Goal: Transaction & Acquisition: Purchase product/service

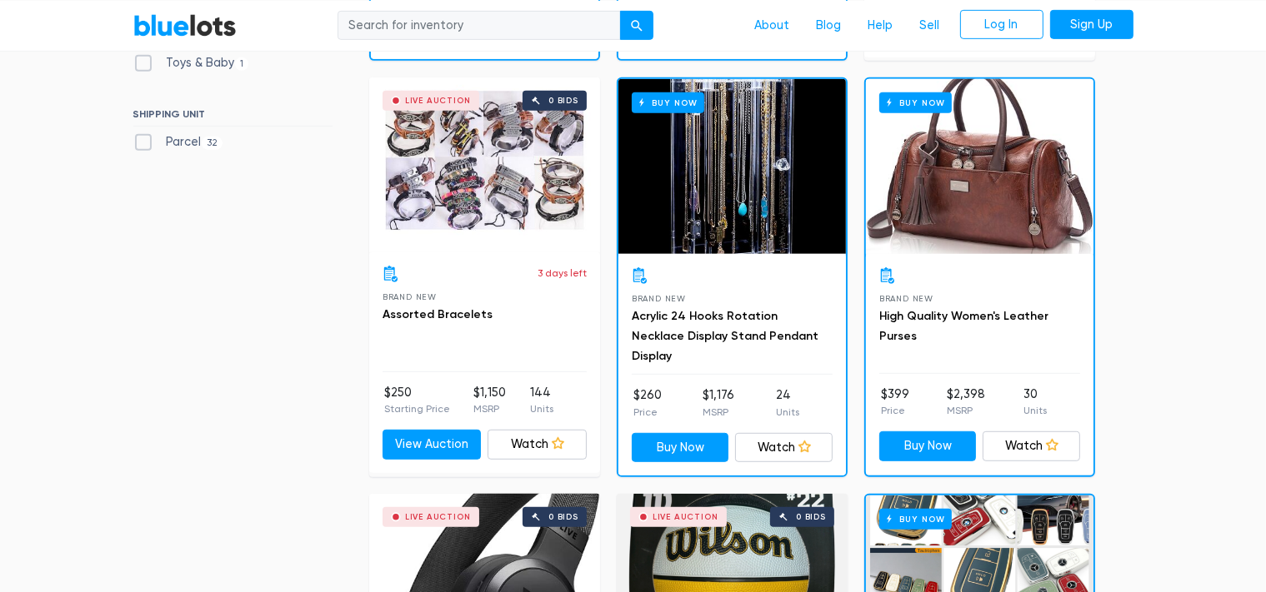
scroll to position [905, 0]
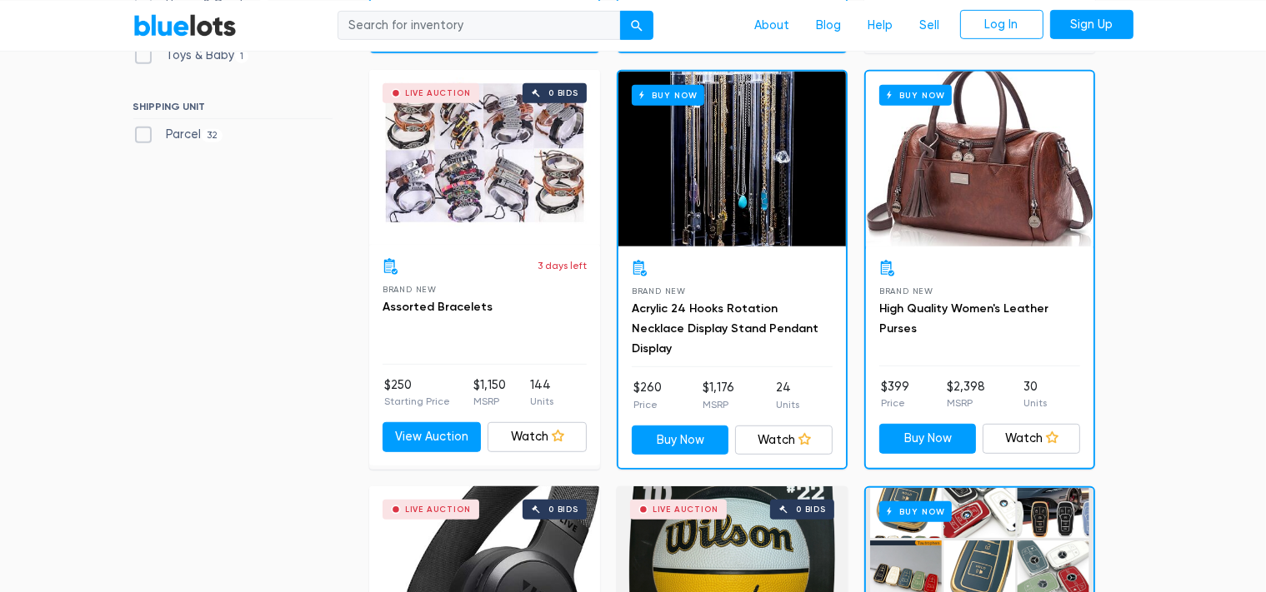
click at [1020, 242] on div "Buy Now" at bounding box center [979, 159] width 227 height 175
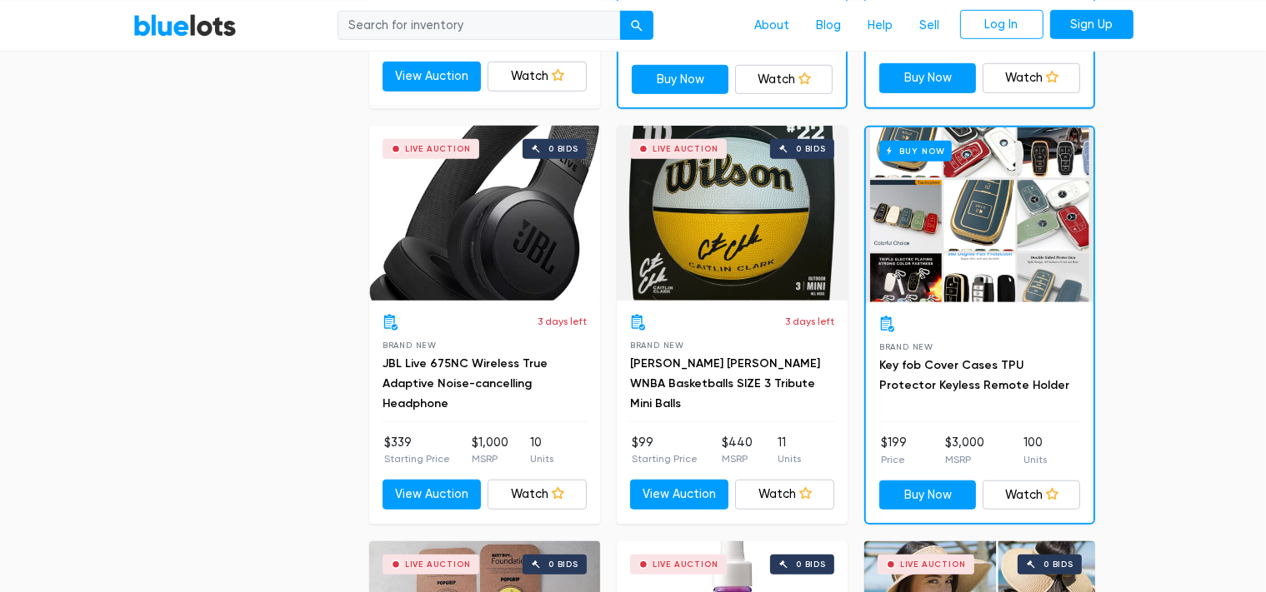
scroll to position [1280, 0]
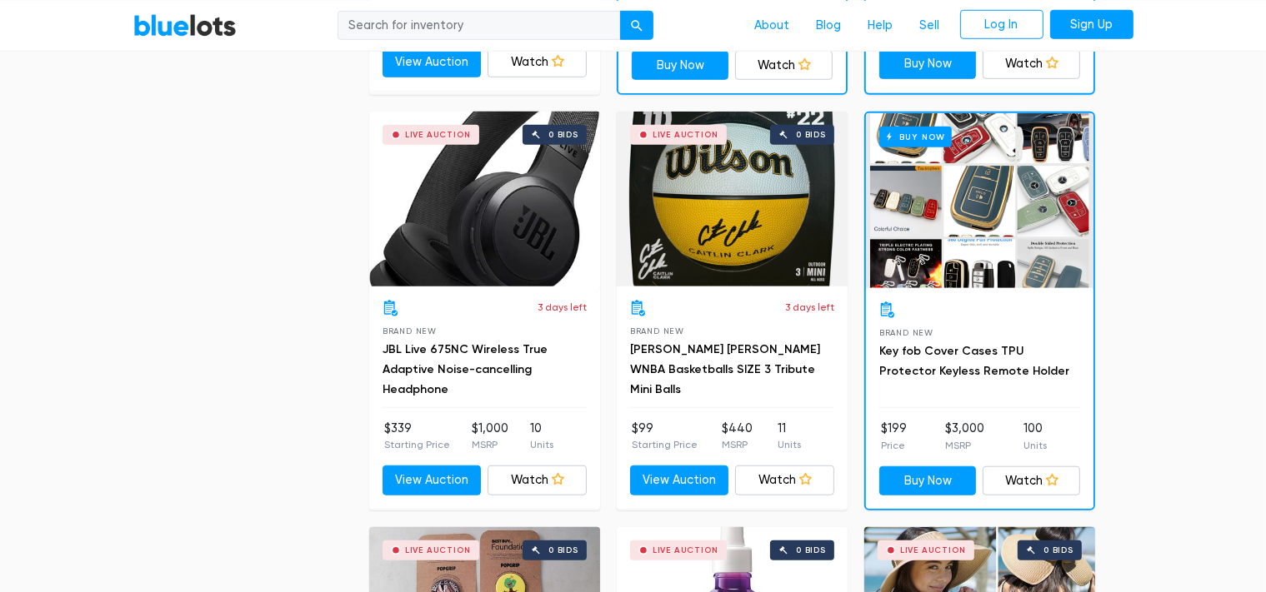
click at [716, 242] on div "Live Auction 0 bids" at bounding box center [732, 199] width 231 height 175
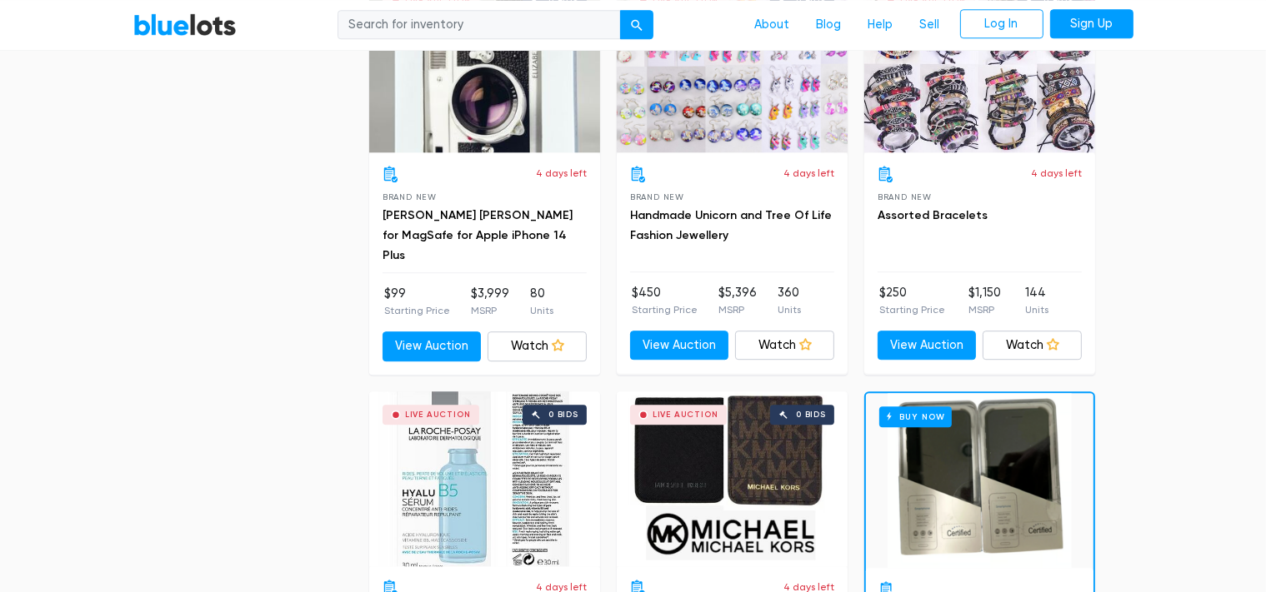
scroll to position [4746, 0]
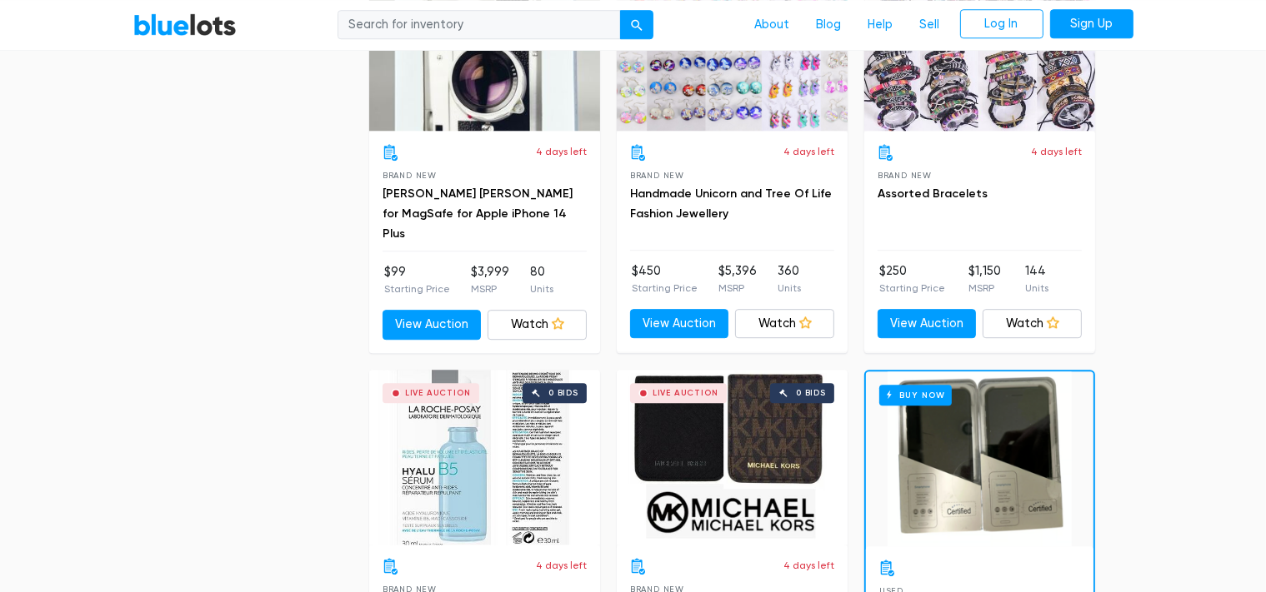
drag, startPoint x: 1279, startPoint y: 127, endPoint x: 1257, endPoint y: 489, distance: 362.2
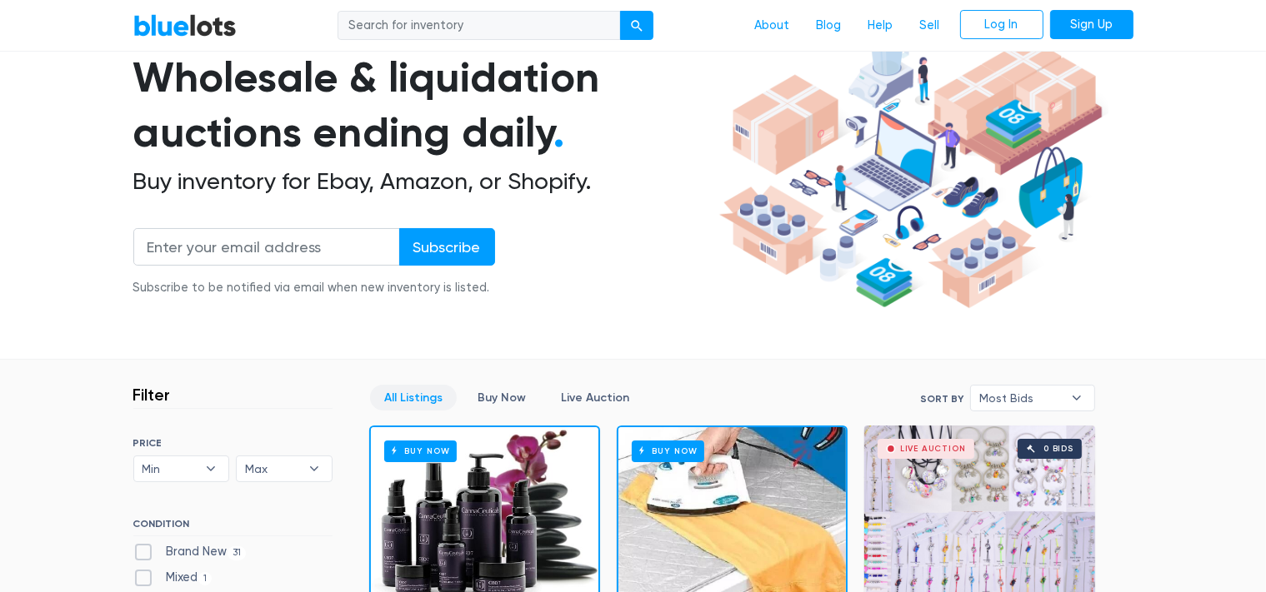
scroll to position [177, 0]
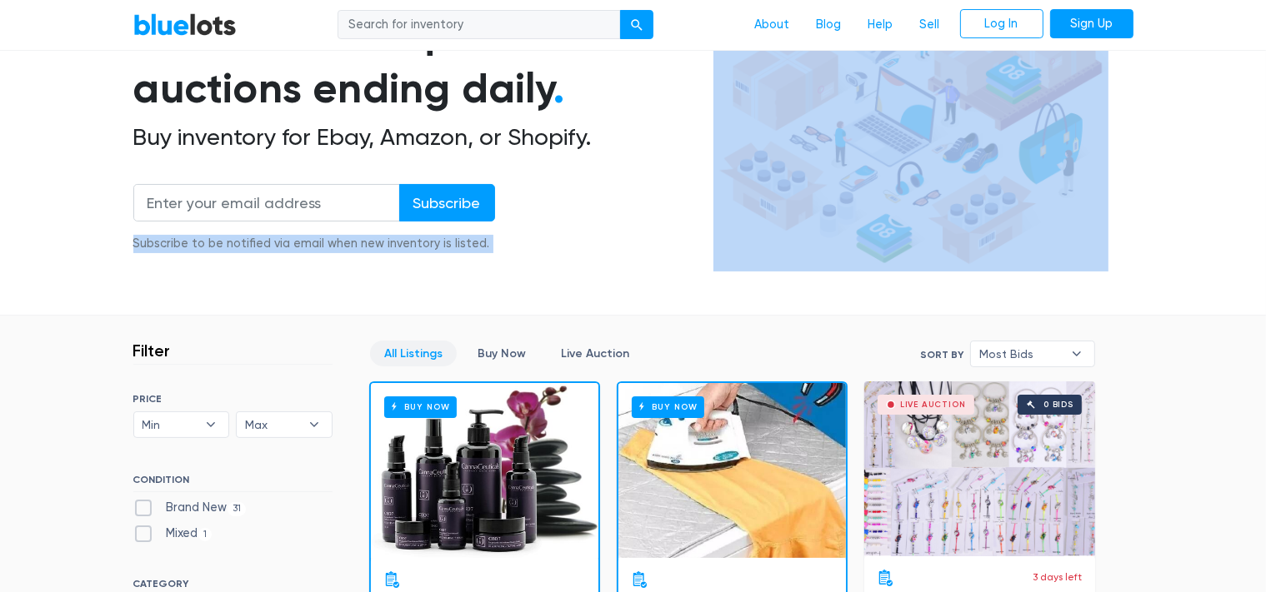
drag, startPoint x: 1270, startPoint y: 54, endPoint x: 1251, endPoint y: 53, distance: 18.3
click at [1208, 132] on section "Wholesale & liquidation auctions ending daily . Buy inventory for Ebay, Amazon,…" at bounding box center [633, 142] width 1266 height 347
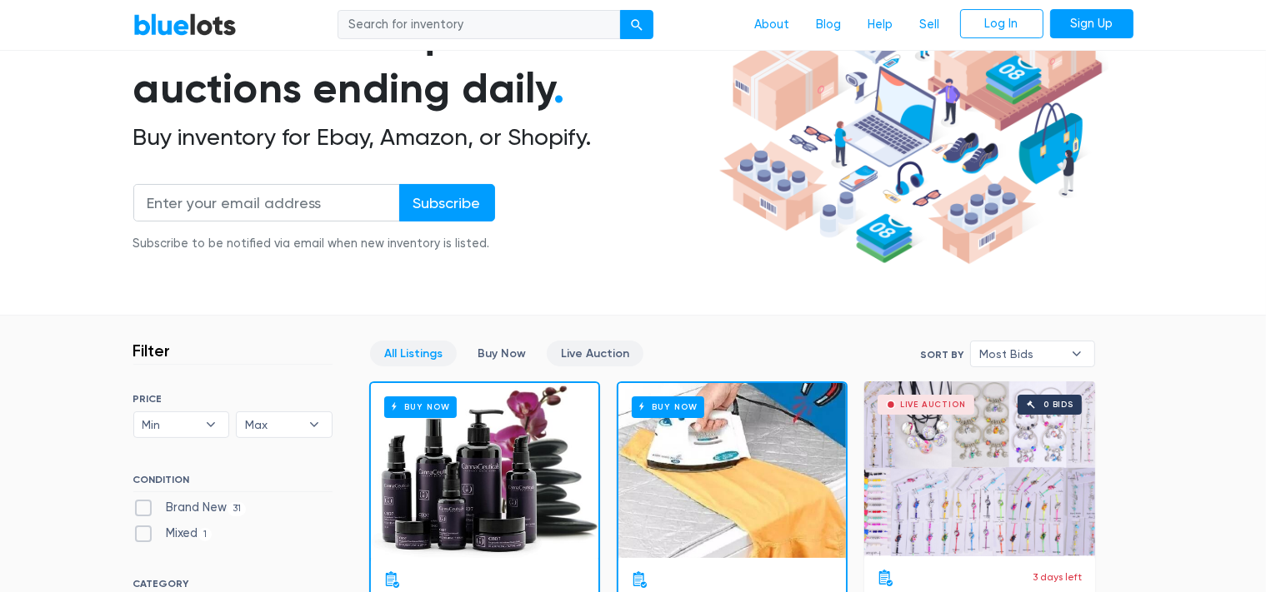
click at [610, 354] on link "Live Auction" at bounding box center [595, 354] width 97 height 26
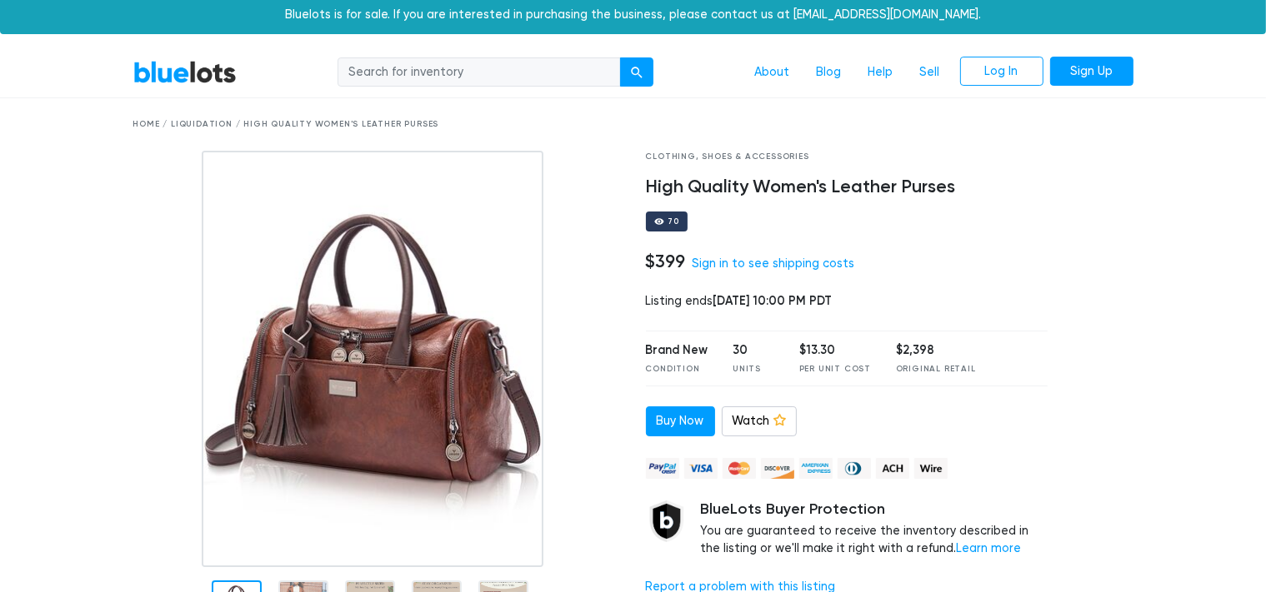
scroll to position [2, 0]
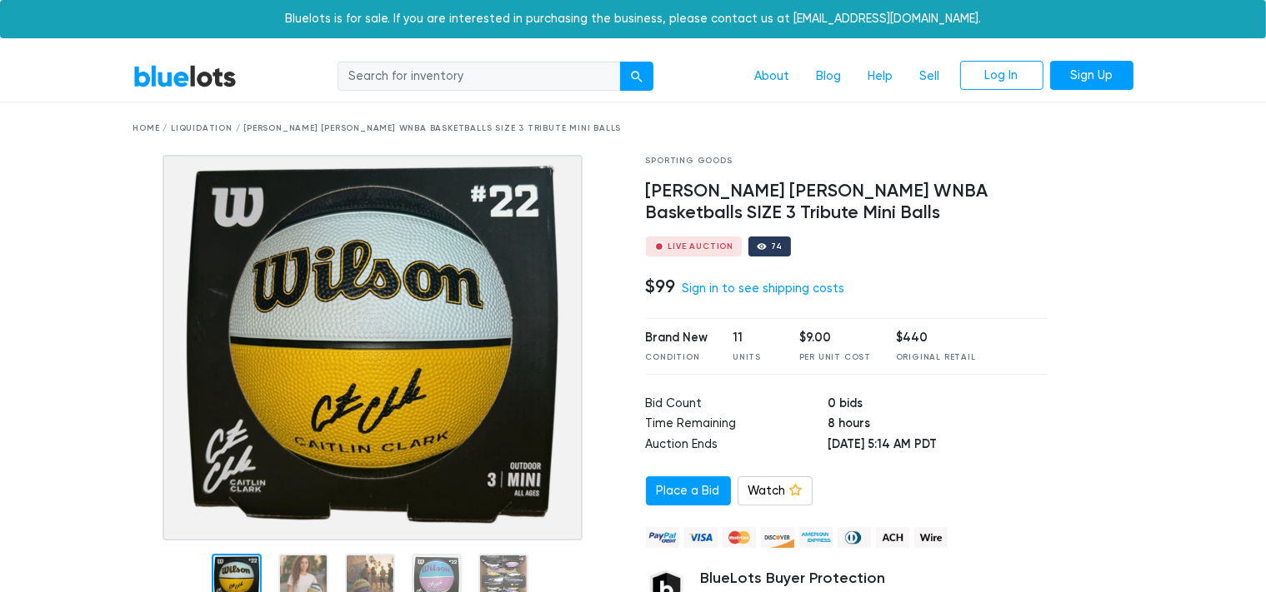
click at [506, 350] on img at bounding box center [372, 348] width 420 height 386
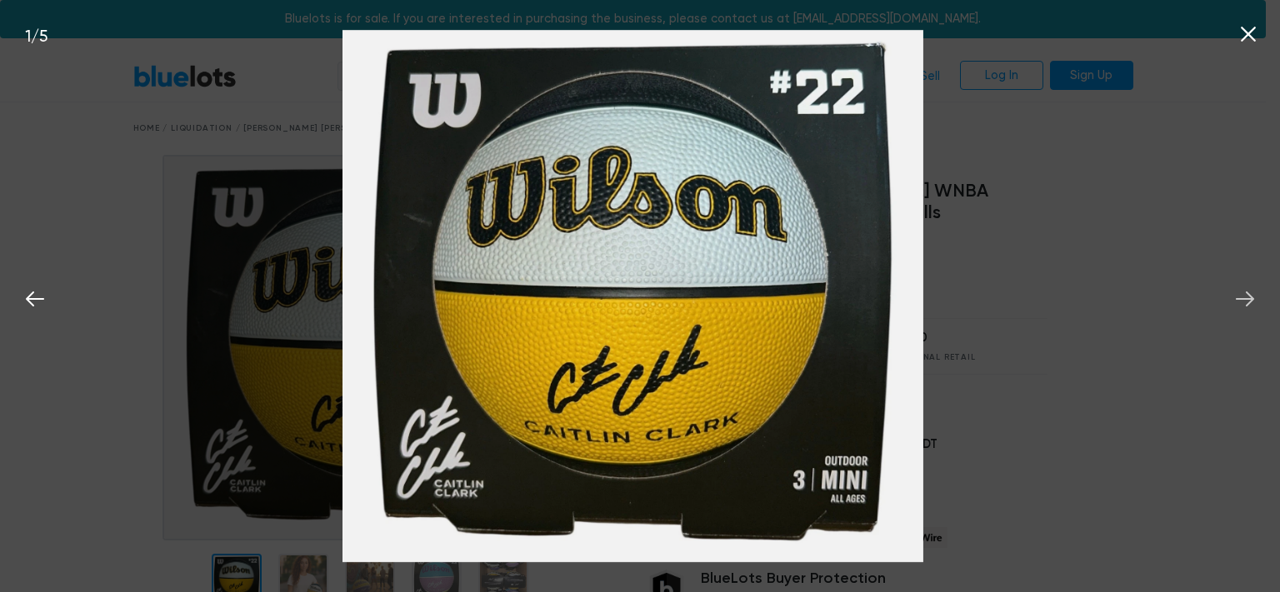
click at [1246, 299] on icon at bounding box center [1245, 299] width 18 height 15
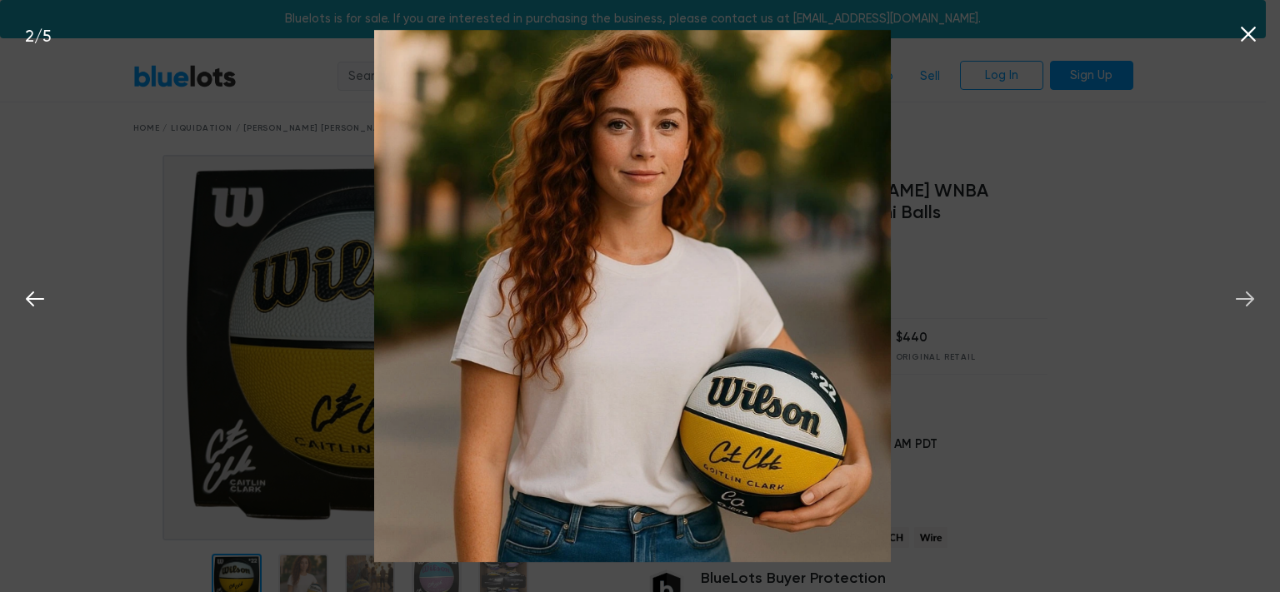
click at [1246, 299] on icon at bounding box center [1245, 299] width 18 height 15
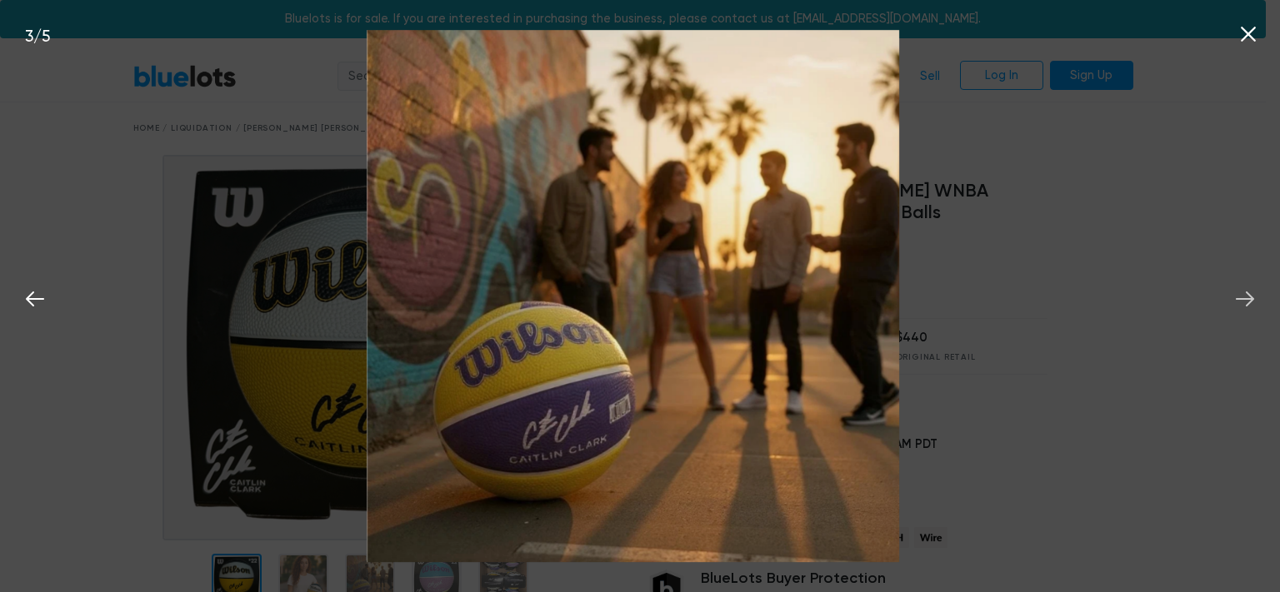
click at [1246, 299] on icon at bounding box center [1245, 299] width 18 height 15
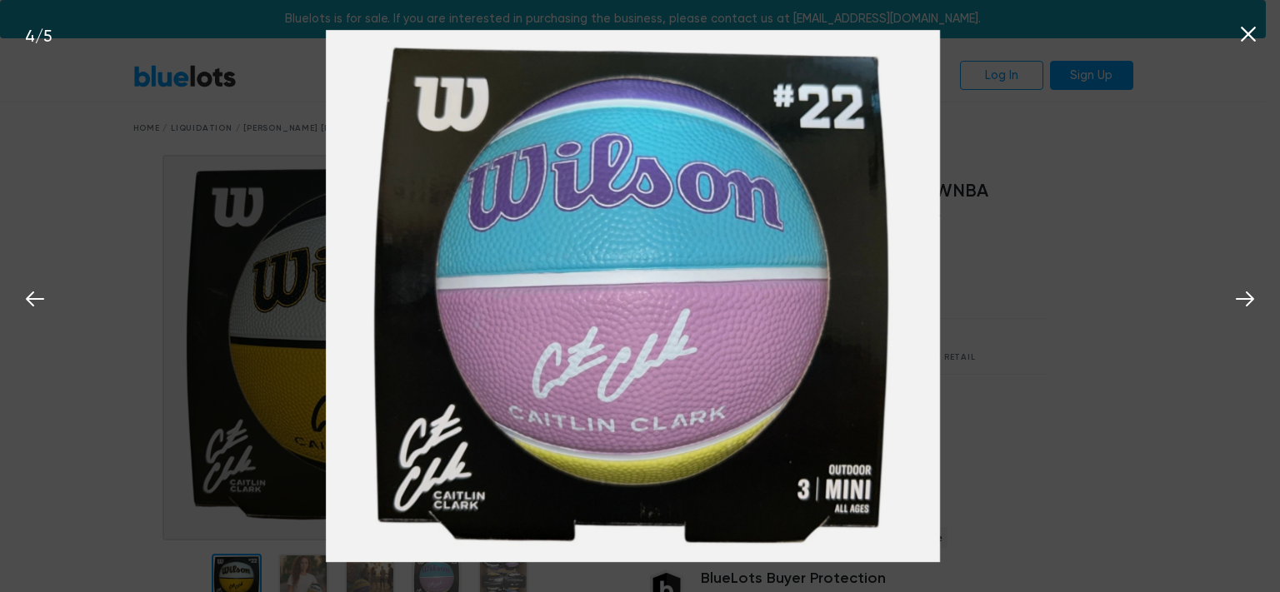
click at [1254, 25] on icon at bounding box center [1248, 34] width 25 height 25
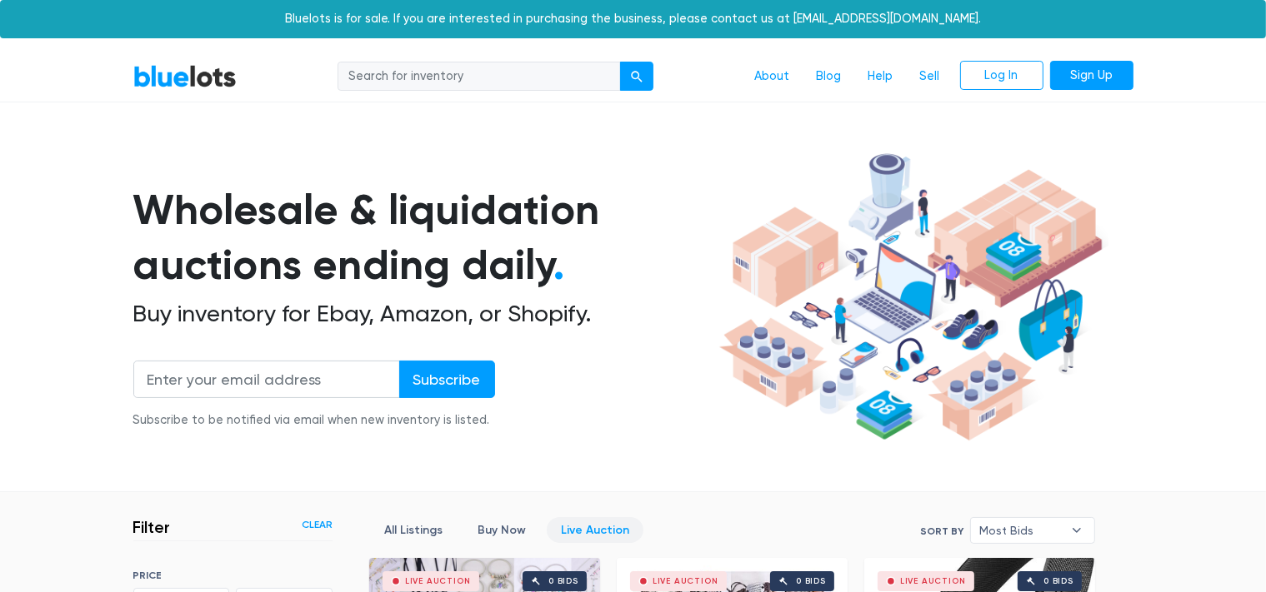
click at [207, 72] on link "BlueLots" at bounding box center [184, 76] width 103 height 24
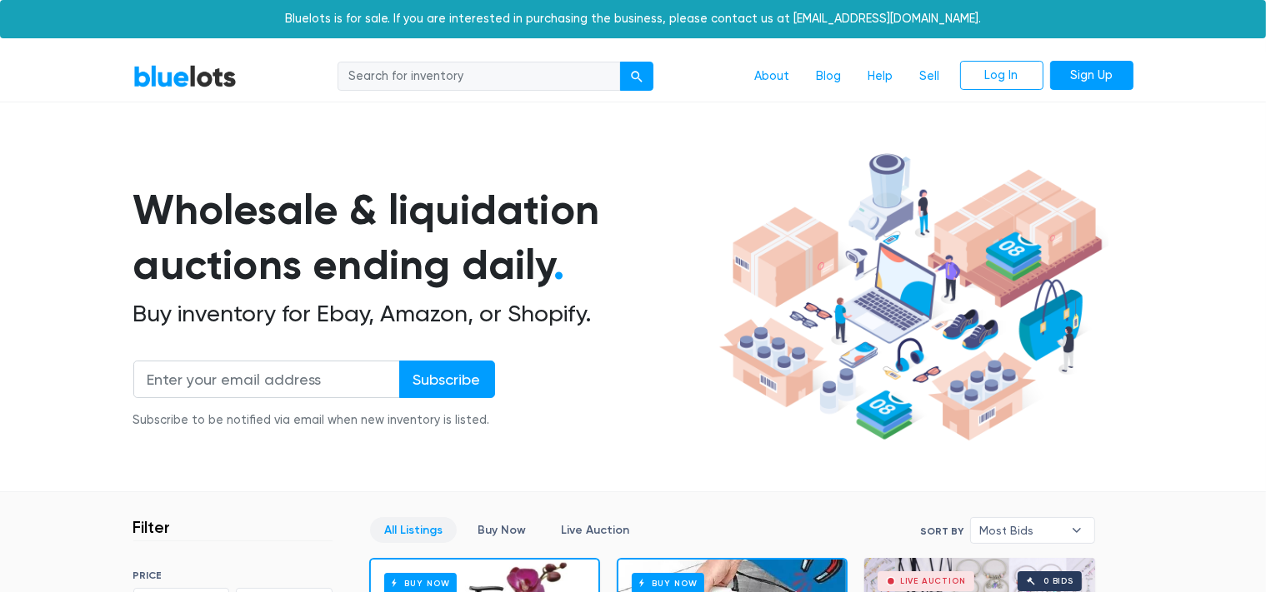
click at [207, 72] on link "BlueLots" at bounding box center [184, 76] width 103 height 24
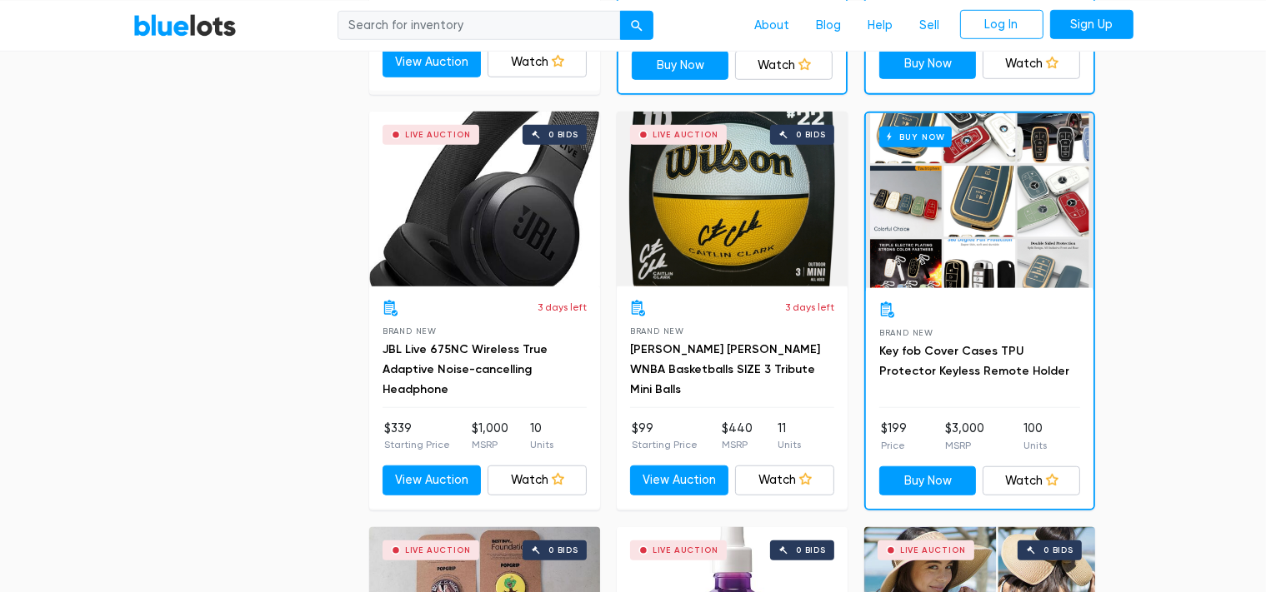
scroll to position [1287, 0]
